Goal: Obtain resource: Obtain resource

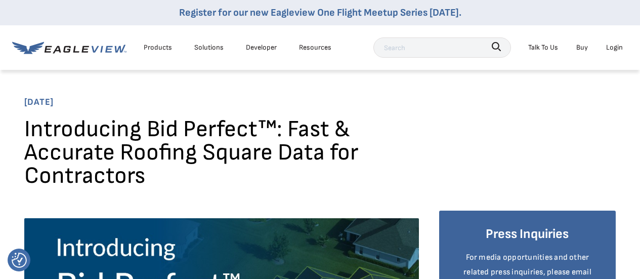
click at [152, 48] on div "Products" at bounding box center [158, 47] width 28 height 13
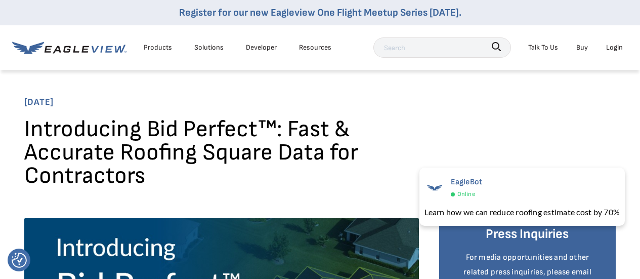
click at [158, 49] on div "Products" at bounding box center [158, 47] width 28 height 13
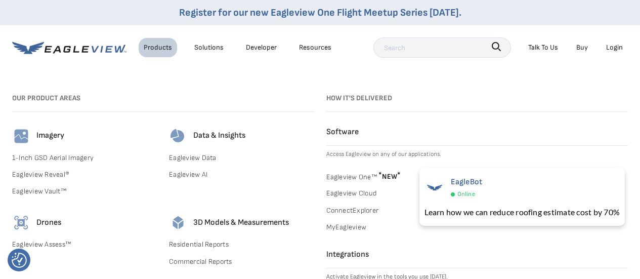
click at [214, 49] on div "Solutions" at bounding box center [208, 47] width 29 height 13
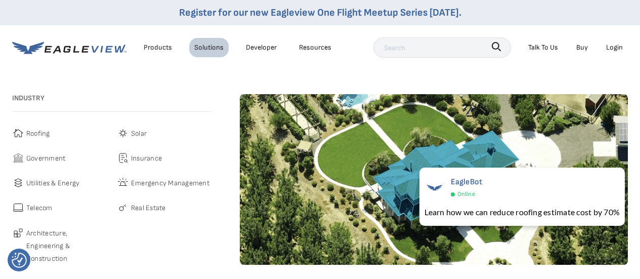
click at [37, 132] on span "Roofing" at bounding box center [38, 133] width 24 height 13
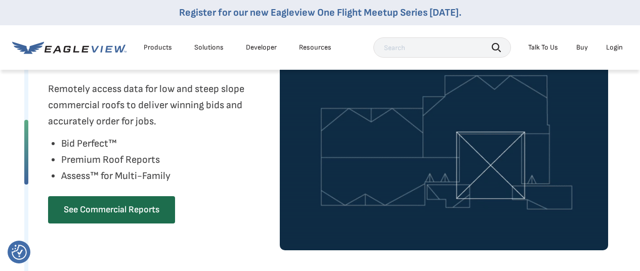
scroll to position [872, 0]
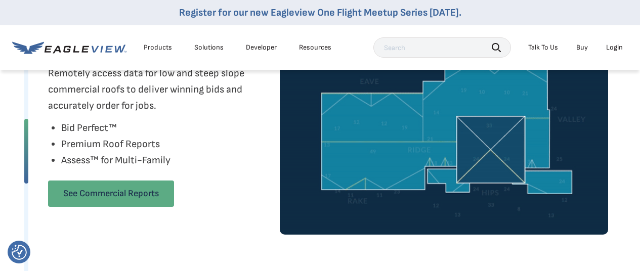
click at [81, 200] on link "See Commercial Reports" at bounding box center [111, 194] width 126 height 26
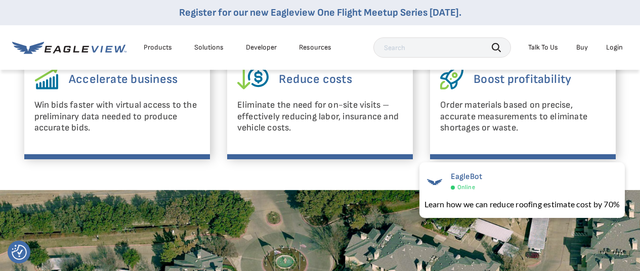
scroll to position [477, 0]
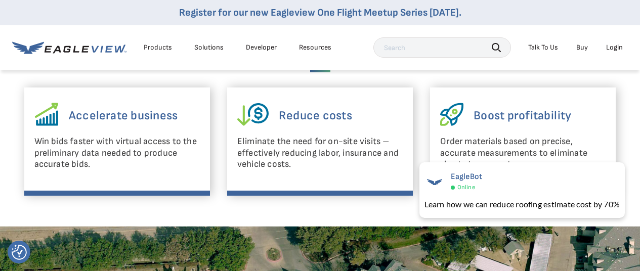
click at [387, 212] on div "Remote Roof Measurements and Data Deliver winning bids and accurately order mat…" at bounding box center [320, 91] width 607 height 270
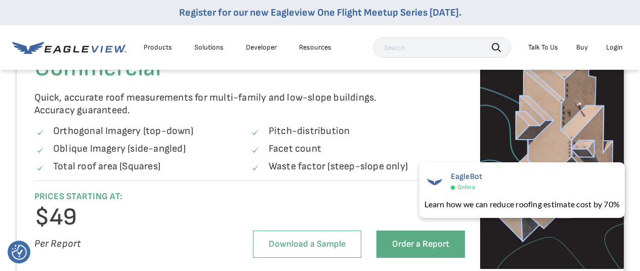
scroll to position [1105, 0]
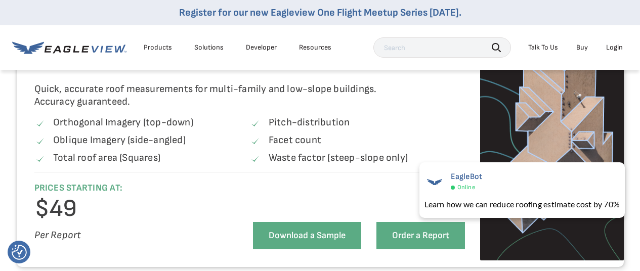
click at [294, 232] on link "Download a Sample" at bounding box center [307, 235] width 108 height 27
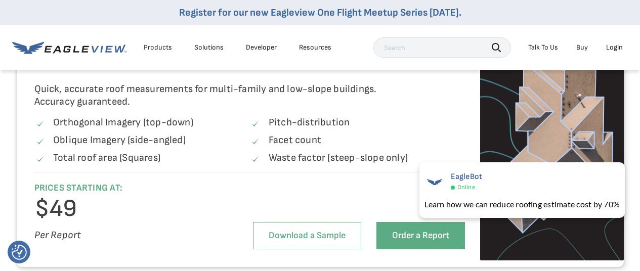
click at [383, 129] on li "Pitch-distribution" at bounding box center [356, 124] width 215 height 17
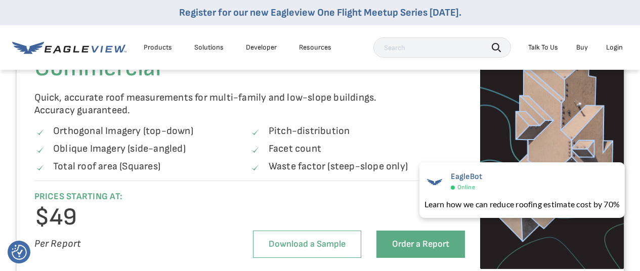
scroll to position [1094, 0]
